Goal: Check status: Check status

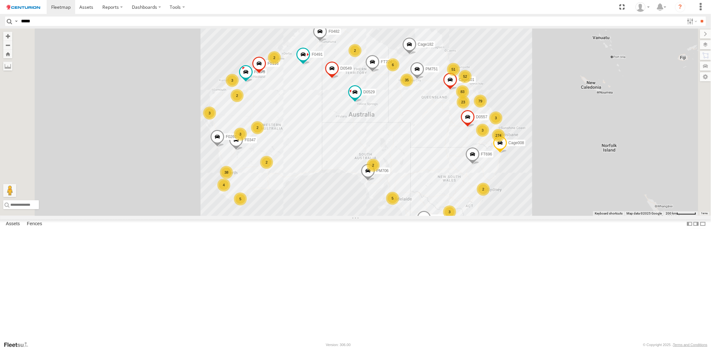
type input "*****"
click at [699, 17] on input "**" at bounding box center [702, 21] width 7 height 9
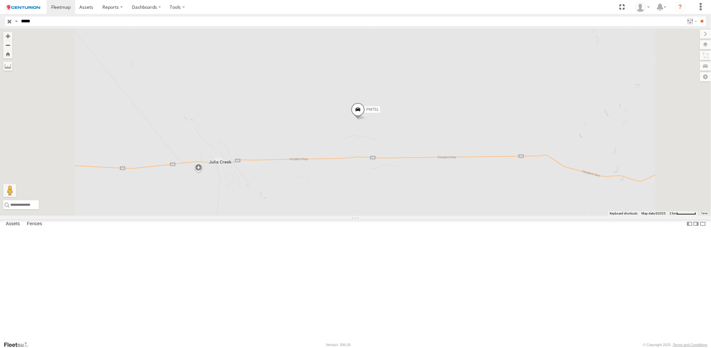
click at [365, 120] on span at bounding box center [358, 111] width 14 height 17
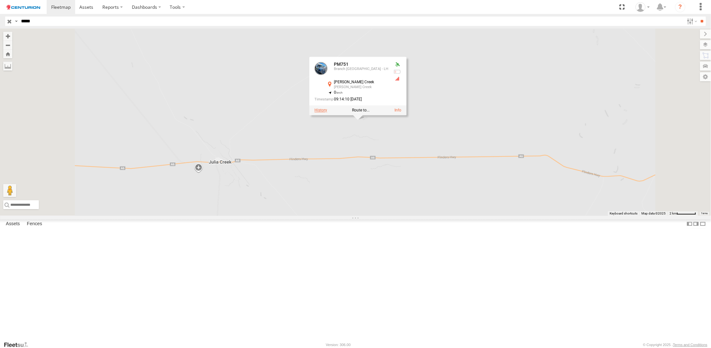
click at [327, 113] on label at bounding box center [320, 110] width 13 height 5
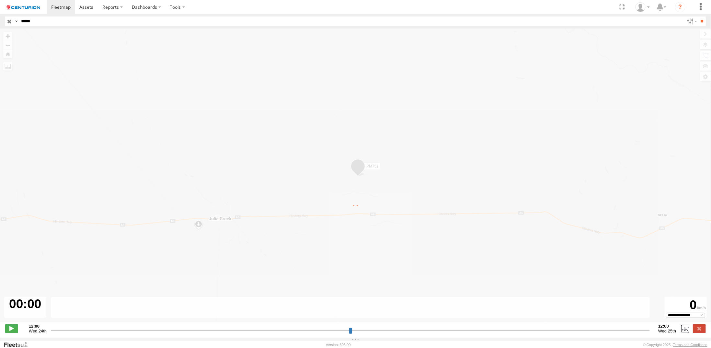
type input "**********"
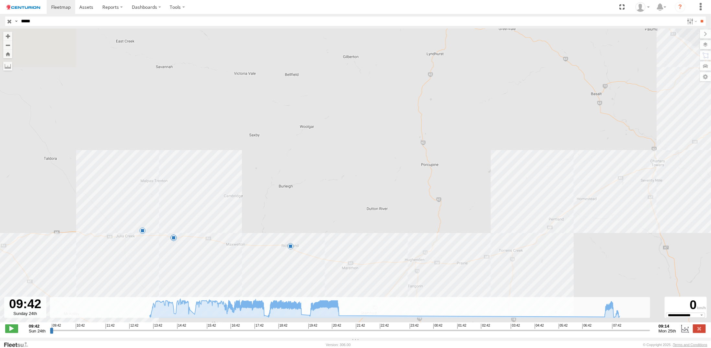
drag, startPoint x: 94, startPoint y: 276, endPoint x: 190, endPoint y: 262, distance: 96.5
click at [190, 262] on div "PM751 13:04 Sun 19:33 Sun 21:05 Sun 21:31 Sun 06:53 Mon 07:23 Mon 08:15 Mon" at bounding box center [355, 179] width 711 height 301
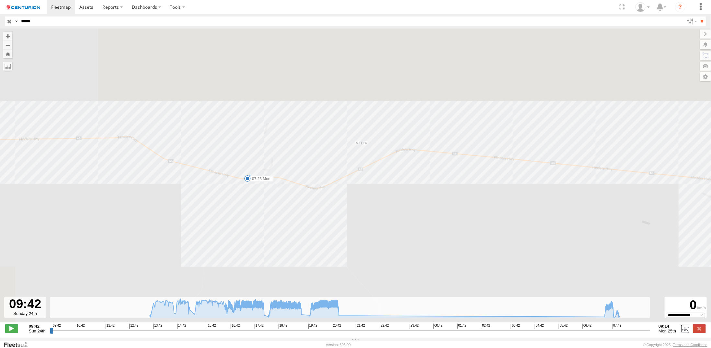
drag, startPoint x: 166, startPoint y: 113, endPoint x: 237, endPoint y: 243, distance: 147.7
click at [237, 243] on div "PM751 13:04 Sun 19:33 Sun 21:05 Sun 21:31 Sun 06:53 Mon 07:23 Mon 08:15 Mon" at bounding box center [355, 179] width 711 height 301
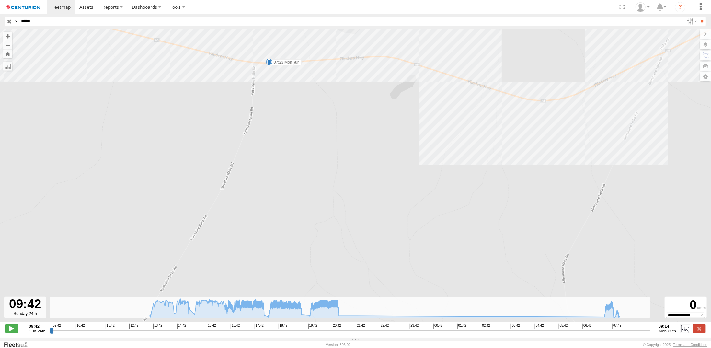
drag, startPoint x: 254, startPoint y: 119, endPoint x: 260, endPoint y: 214, distance: 95.1
click at [260, 214] on div "PM751 13:04 Sun 19:33 Sun 21:05 Sun 21:31 Sun 06:53 Mon 07:23 Mon 08:15 Mon" at bounding box center [355, 179] width 711 height 301
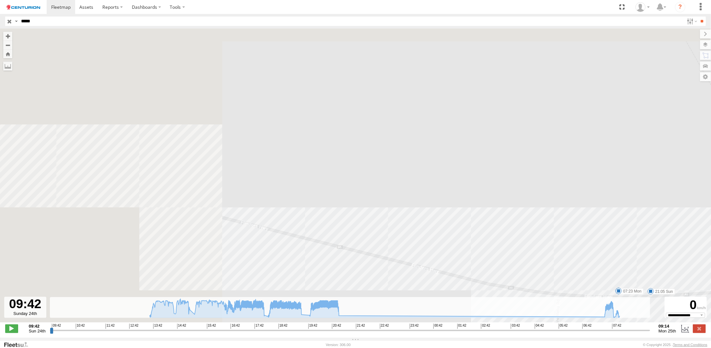
drag, startPoint x: 195, startPoint y: 218, endPoint x: 526, endPoint y: 237, distance: 331.0
click at [526, 237] on div "PM751 13:04 Sun 19:33 Sun 21:05 Sun 21:31 Sun 06:53 Mon 07:23 Mon 08:15 Mon" at bounding box center [355, 179] width 711 height 301
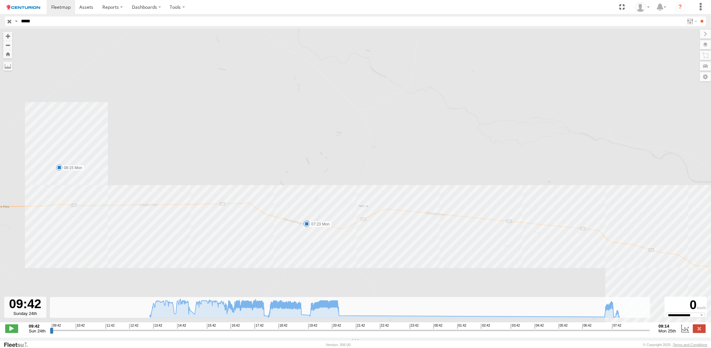
click at [61, 168] on span at bounding box center [59, 167] width 6 height 6
click at [134, 159] on div "PM751 13:04 Sun 19:33 Sun 21:05 Sun 21:31 Sun 06:53 Mon 07:23 Mon 08:15 Mon 08:…" at bounding box center [355, 179] width 711 height 301
click at [703, 331] on label at bounding box center [699, 328] width 13 height 8
